Goal: Obtain resource: Download file/media

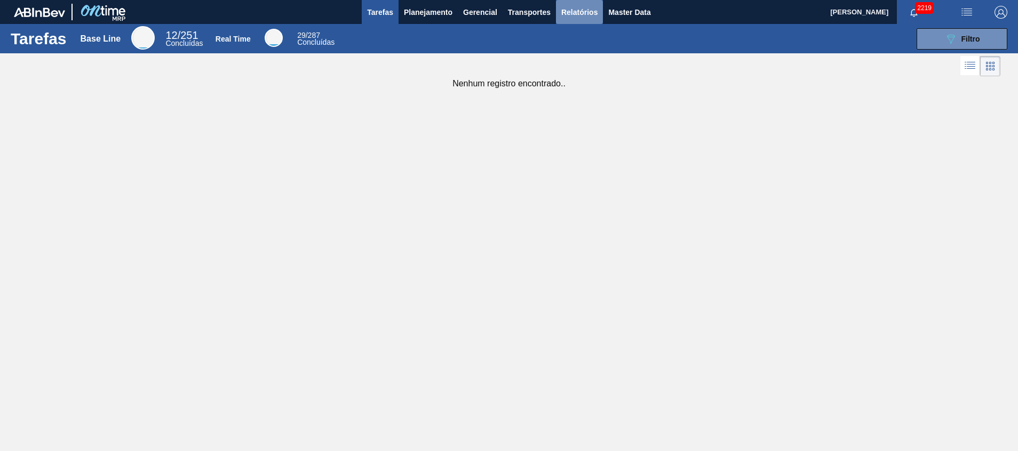
click at [577, 21] on button "Relatórios" at bounding box center [579, 12] width 47 height 24
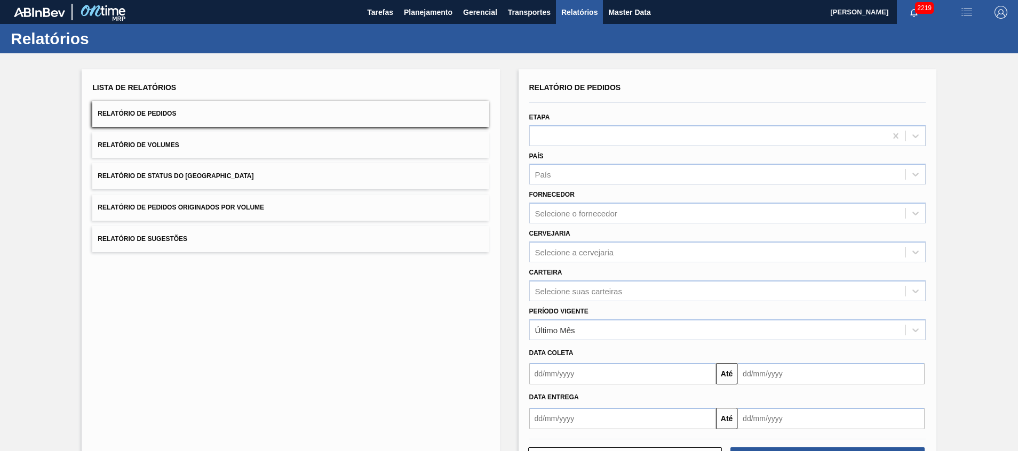
click at [594, 304] on div "Período Vigente Último Mês" at bounding box center [727, 322] width 396 height 36
click at [594, 295] on div "Selecione suas carteiras" at bounding box center [727, 291] width 396 height 21
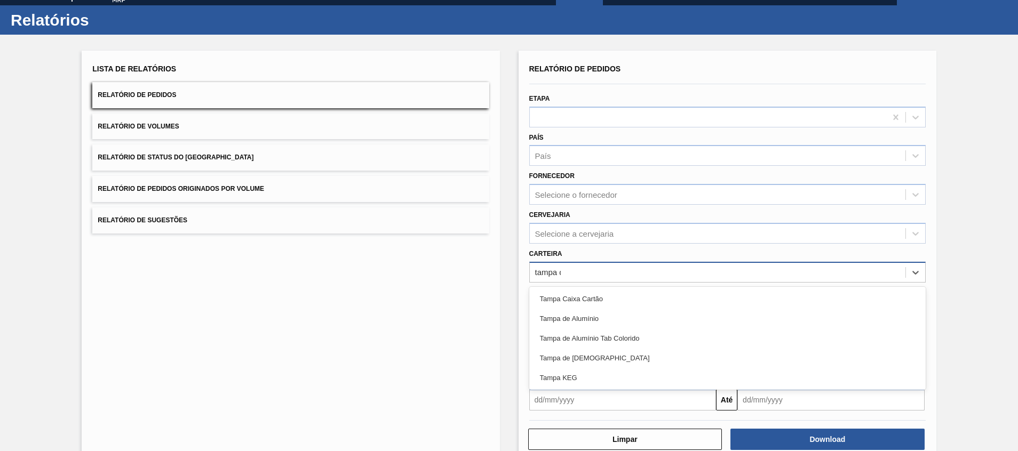
type input "tampa de"
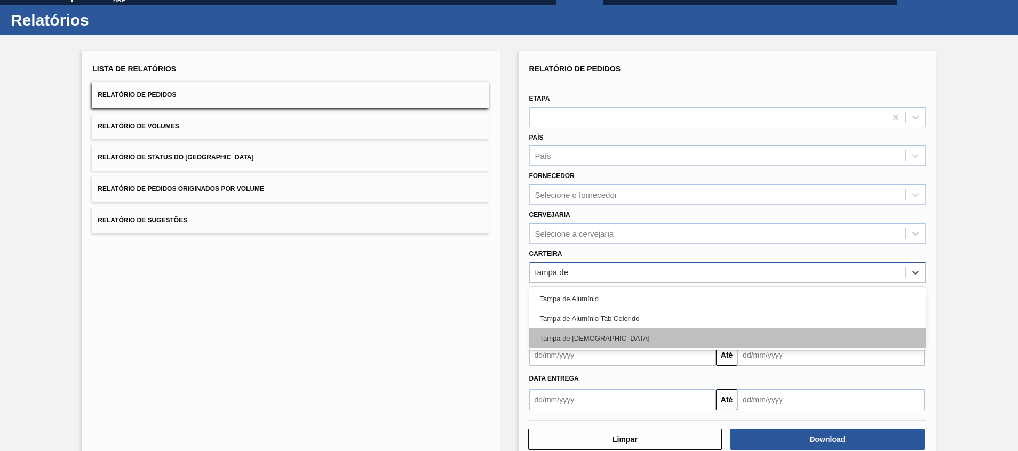
click at [588, 342] on div "Tampa de [DEMOGRAPHIC_DATA]" at bounding box center [727, 339] width 396 height 20
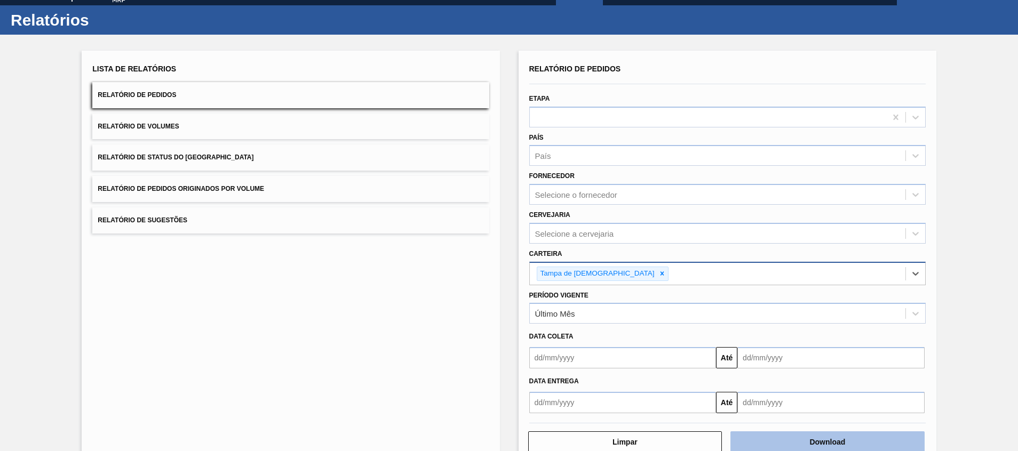
click at [778, 448] on button "Download" at bounding box center [827, 442] width 194 height 21
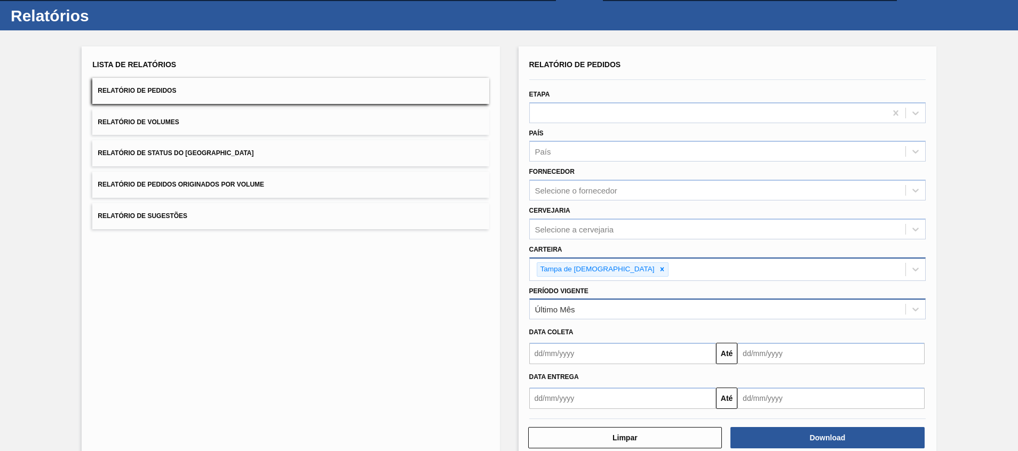
scroll to position [45, 0]
